Goal: Communication & Community: Answer question/provide support

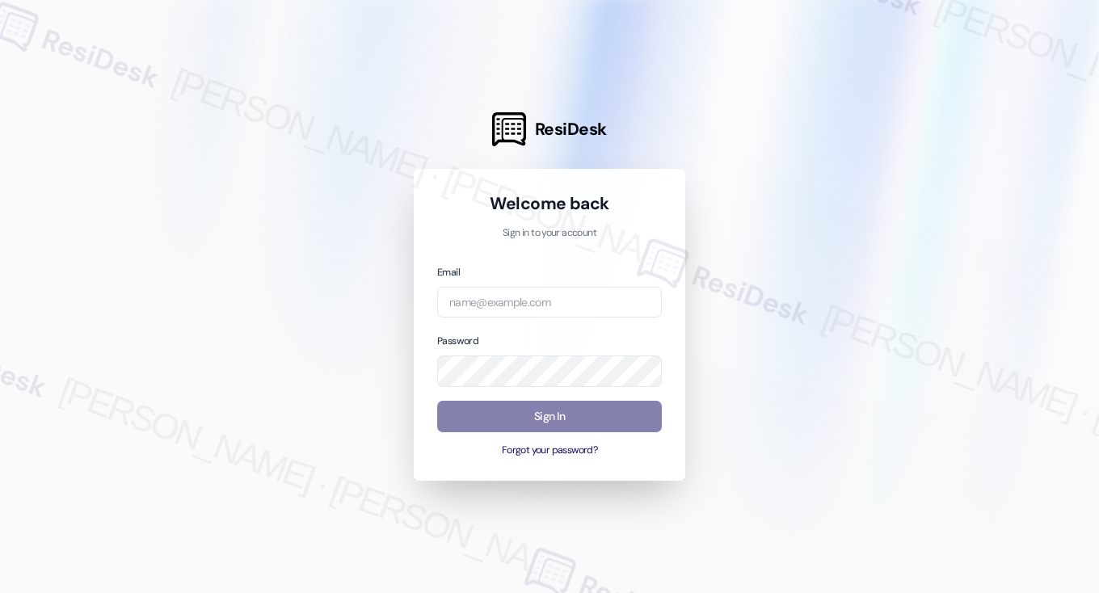
click at [552, 322] on div "Email Password Sign In Forgot your password?" at bounding box center [549, 360] width 225 height 195
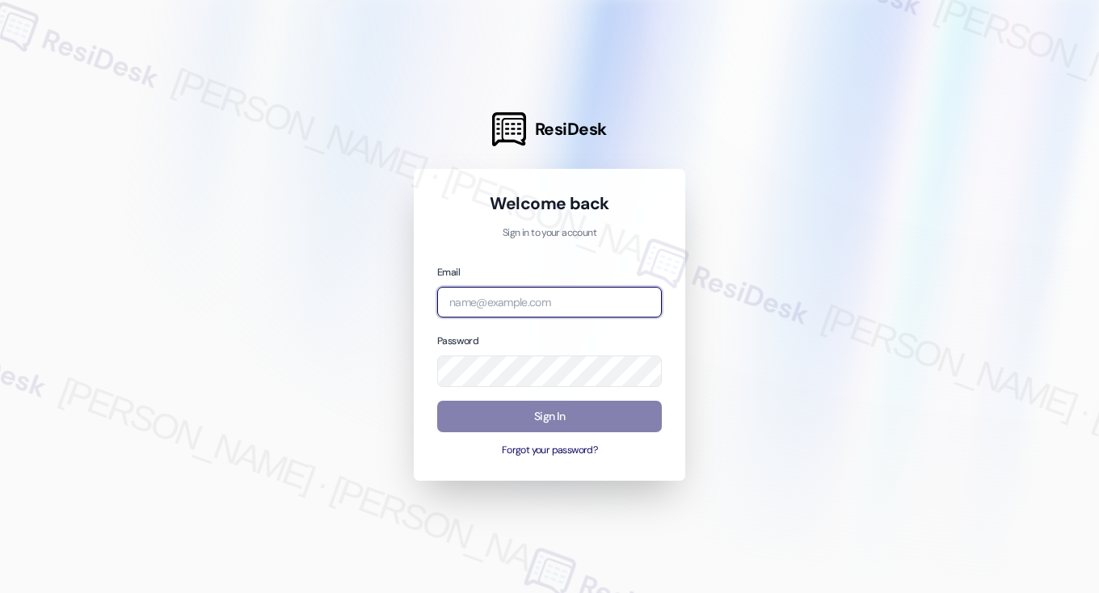
click at [556, 310] on input "email" at bounding box center [549, 303] width 225 height 32
type input "k"
type input "c"
type input "automated-surveys-kcb_mmi-[PERSON_NAME].[PERSON_NAME]@kcb_[DOMAIN_NAME]"
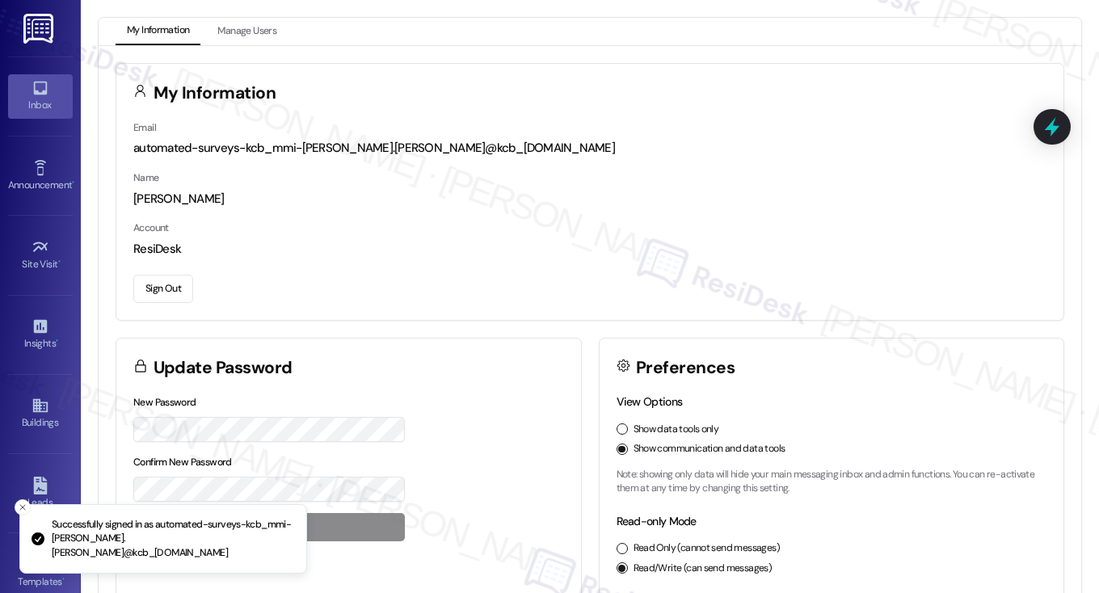
click at [26, 90] on link "Inbox" at bounding box center [40, 96] width 65 height 44
